Goal: Book appointment/travel/reservation

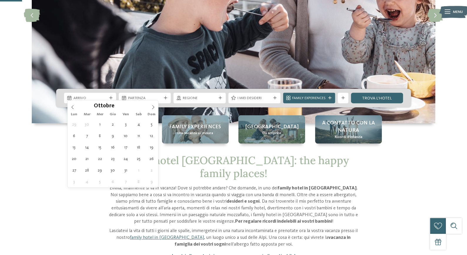
click at [152, 107] on icon at bounding box center [153, 107] width 4 height 4
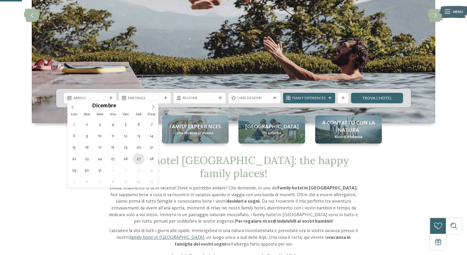
type div "27.12.2025"
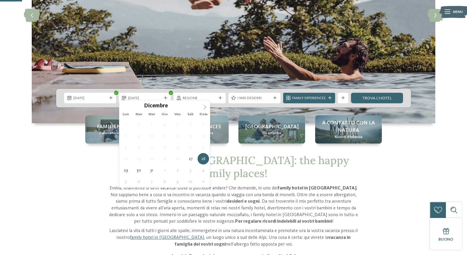
type input "****"
click at [204, 106] on icon at bounding box center [205, 107] width 4 height 4
type div "03.01.2026"
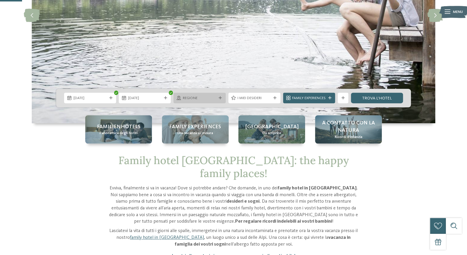
click at [199, 96] on span "Regione" at bounding box center [200, 98] width 34 height 5
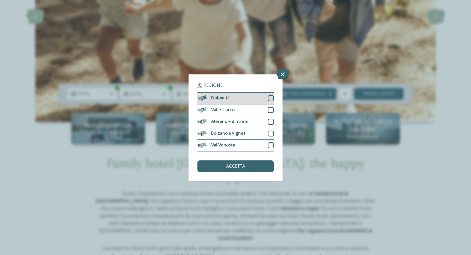
click at [272, 100] on div at bounding box center [271, 98] width 6 height 6
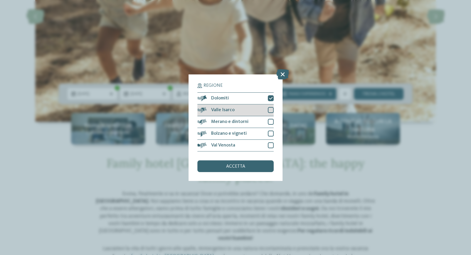
click at [270, 111] on div at bounding box center [271, 110] width 6 height 6
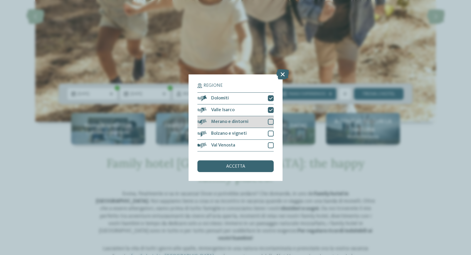
click at [270, 122] on div at bounding box center [271, 122] width 6 height 6
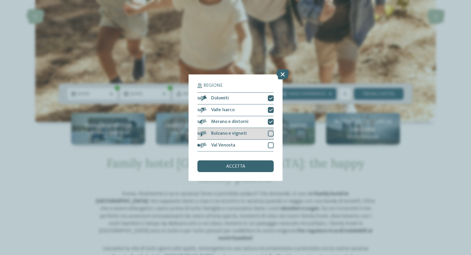
click at [270, 133] on div at bounding box center [271, 134] width 6 height 6
click at [270, 143] on div at bounding box center [271, 145] width 6 height 6
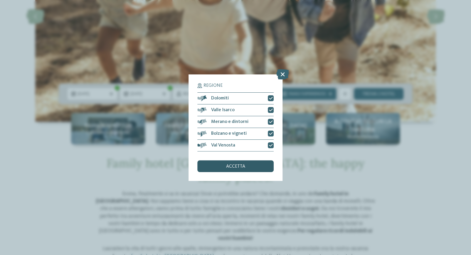
click at [250, 167] on div "accetta" at bounding box center [236, 166] width 76 height 12
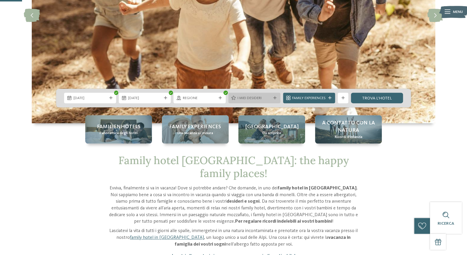
click at [267, 93] on div "I miei desideri" at bounding box center [254, 98] width 52 height 11
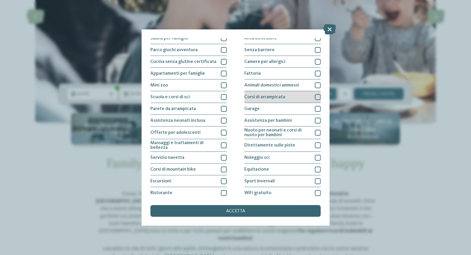
scroll to position [53, 0]
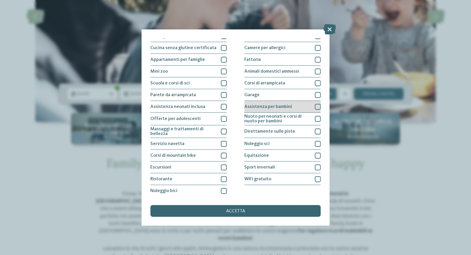
click at [315, 105] on div at bounding box center [318, 107] width 6 height 6
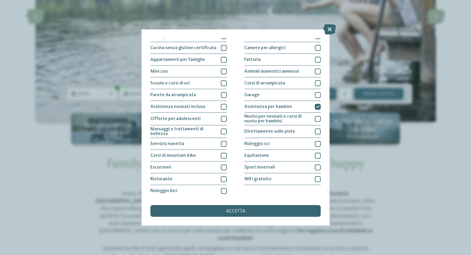
scroll to position [0, 0]
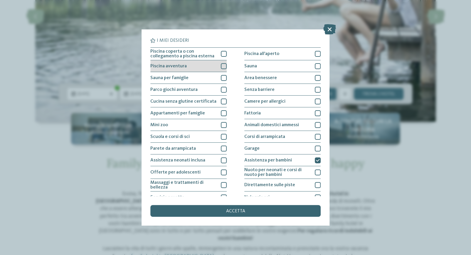
click at [222, 66] on div at bounding box center [224, 66] width 6 height 6
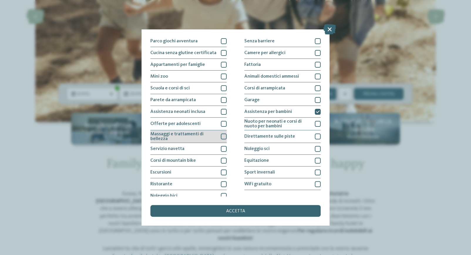
scroll to position [53, 0]
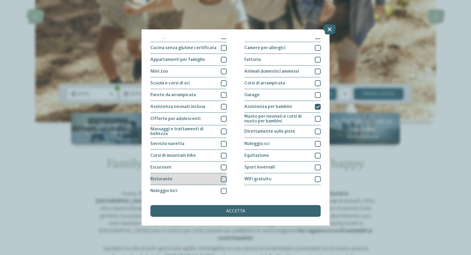
click at [222, 177] on div at bounding box center [224, 179] width 6 height 6
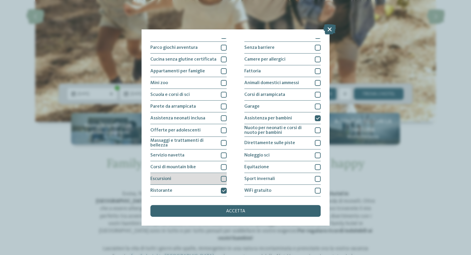
scroll to position [42, 0]
click at [222, 176] on div at bounding box center [224, 179] width 6 height 6
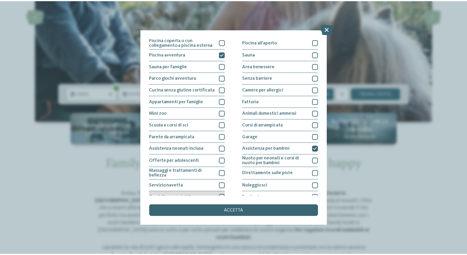
scroll to position [0, 0]
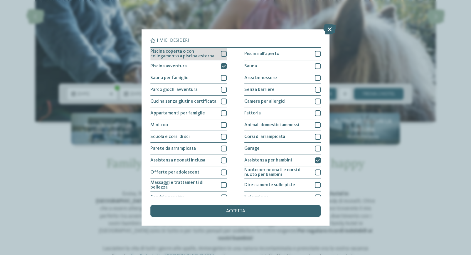
click at [221, 52] on div at bounding box center [224, 54] width 6 height 6
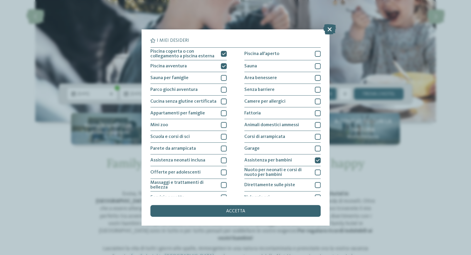
click at [226, 214] on div "accetta" at bounding box center [236, 211] width 170 height 12
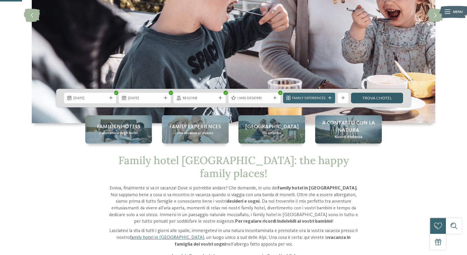
click at [376, 93] on link "trova l’hotel" at bounding box center [377, 98] width 52 height 11
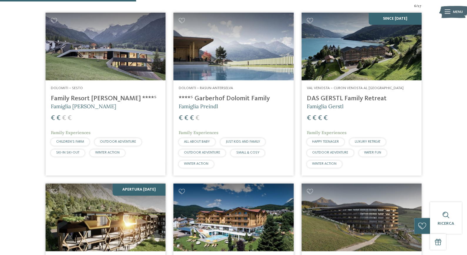
click at [104, 103] on h4 "Family Resort [PERSON_NAME] ****ˢ" at bounding box center [105, 99] width 109 height 8
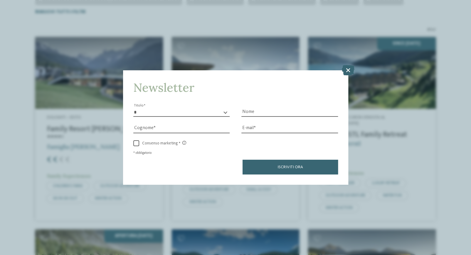
click at [350, 64] on div "Newsletter * ****** ******* ******** ****** Titolo Nome Cognome Fax" at bounding box center [235, 127] width 471 height 255
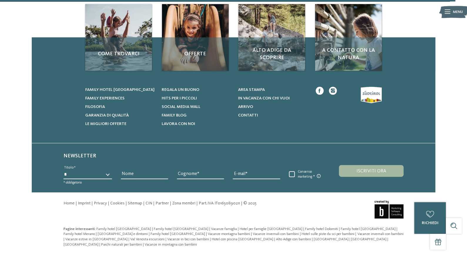
scroll to position [694, 0]
click at [112, 100] on span "Family experiences" at bounding box center [104, 98] width 39 height 4
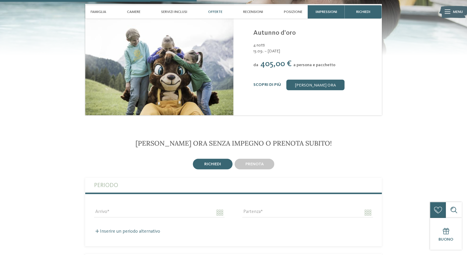
scroll to position [796, 0]
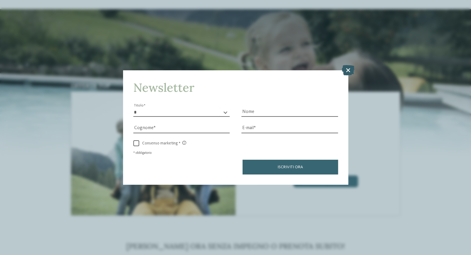
click at [349, 67] on icon at bounding box center [348, 70] width 13 height 10
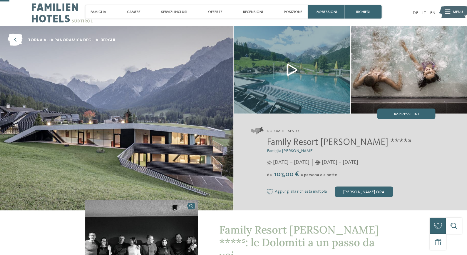
scroll to position [0, 0]
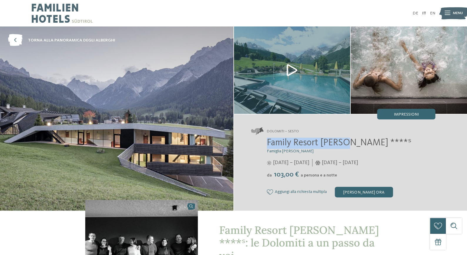
drag, startPoint x: 277, startPoint y: 150, endPoint x: 361, endPoint y: 150, distance: 84.1
click at [361, 148] on span "Family Resort [PERSON_NAME] ****ˢ" at bounding box center [339, 142] width 145 height 9
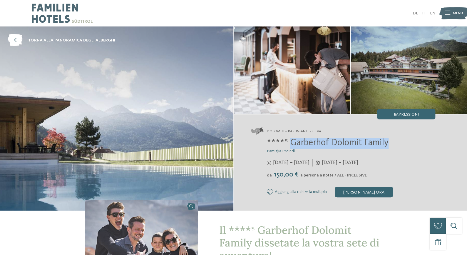
drag, startPoint x: 300, startPoint y: 147, endPoint x: 413, endPoint y: 150, distance: 112.3
click at [413, 149] on h2 "****ˢ Garberhof Dolomit Family" at bounding box center [351, 143] width 168 height 11
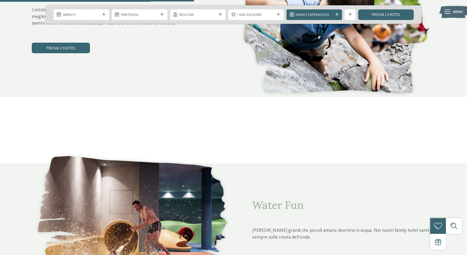
scroll to position [1101, 0]
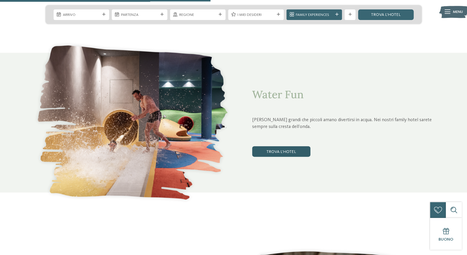
click at [278, 157] on link "trova l’hotel" at bounding box center [281, 151] width 58 height 11
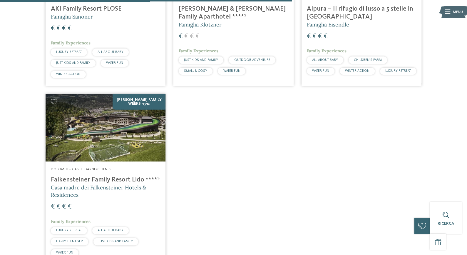
scroll to position [609, 0]
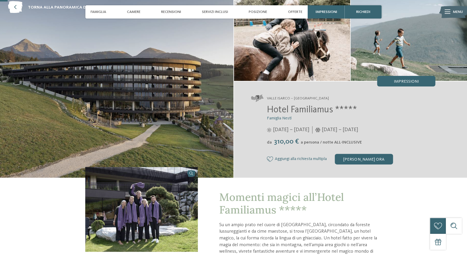
scroll to position [34, 0]
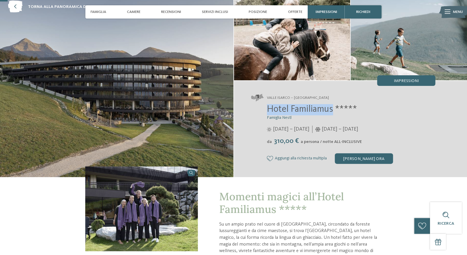
drag, startPoint x: 274, startPoint y: 113, endPoint x: 344, endPoint y: 115, distance: 70.0
click at [347, 114] on div "Hotel Familiamus ***** Famiglia Nestl 29/05/2025 – 09/11/2025 da" at bounding box center [343, 134] width 184 height 60
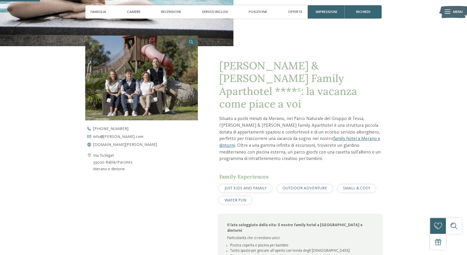
scroll to position [155, 0]
click at [105, 146] on span "[DOMAIN_NAME][PERSON_NAME]" at bounding box center [125, 144] width 64 height 4
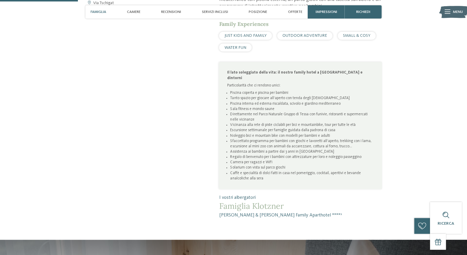
scroll to position [310, 0]
